Goal: Find specific page/section

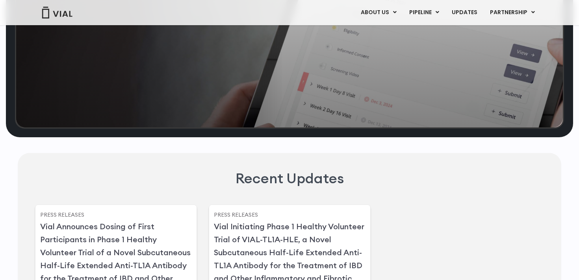
scroll to position [2310, 0]
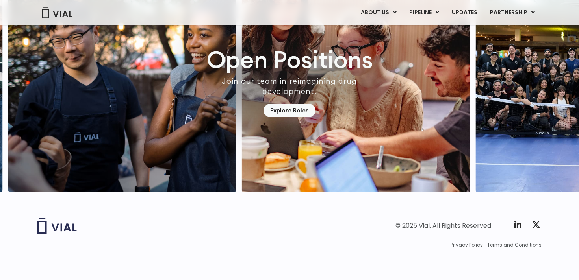
click at [54, 18] on img at bounding box center [56, 13] width 31 height 12
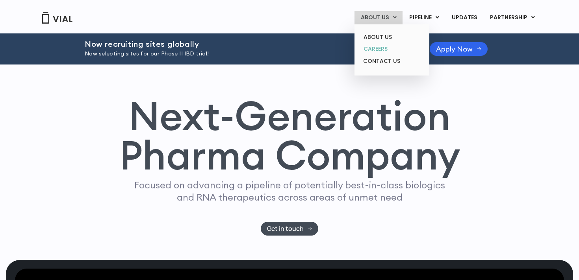
click at [380, 45] on link "CAREERS" at bounding box center [391, 49] width 69 height 12
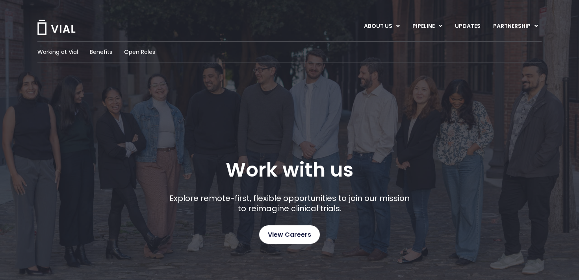
click at [289, 239] on span "View Careers" at bounding box center [289, 235] width 43 height 10
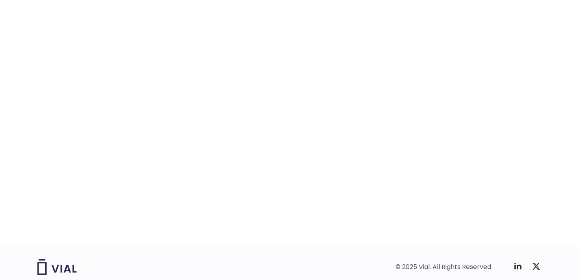
scroll to position [1232, 0]
